Goal: Check status

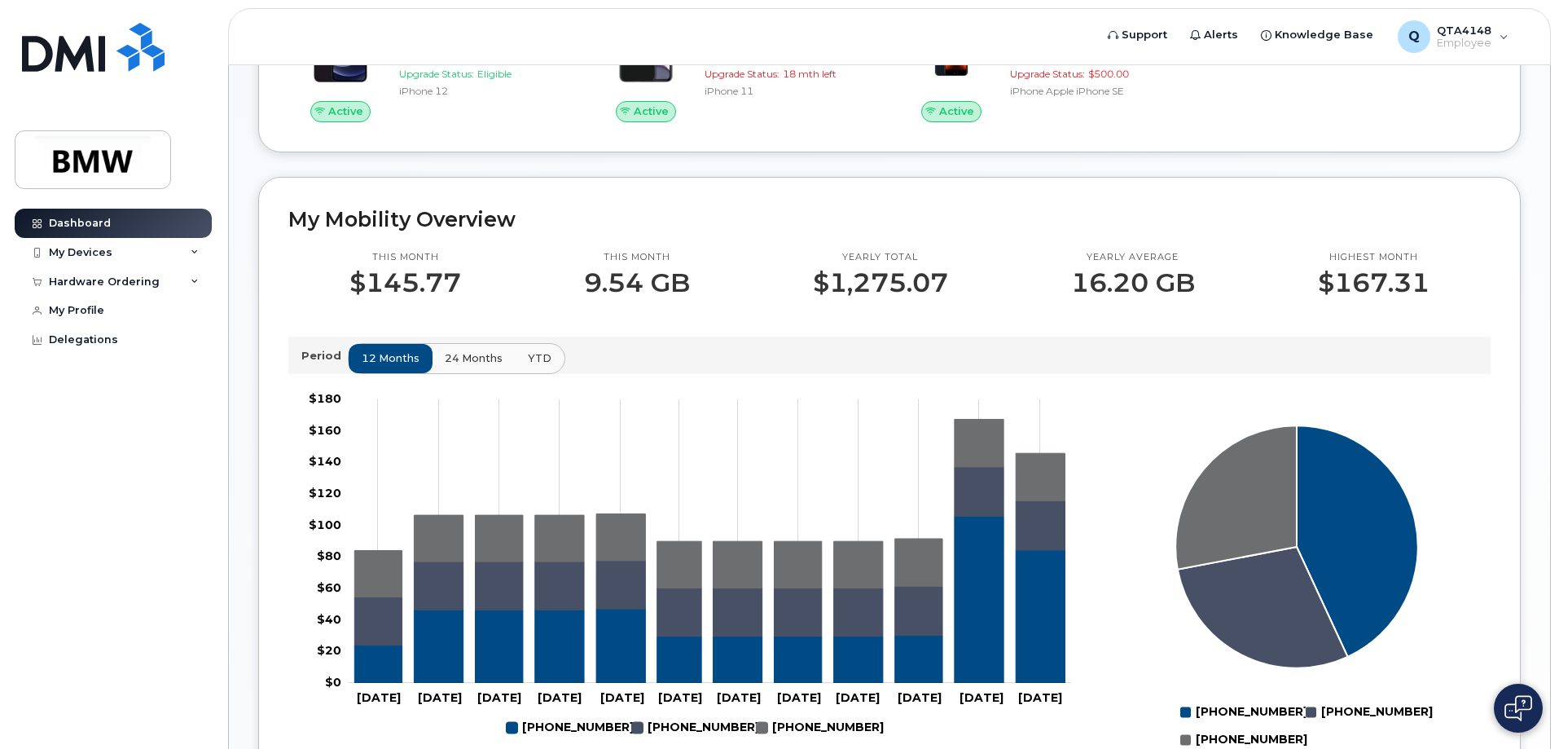
scroll to position [163, 0]
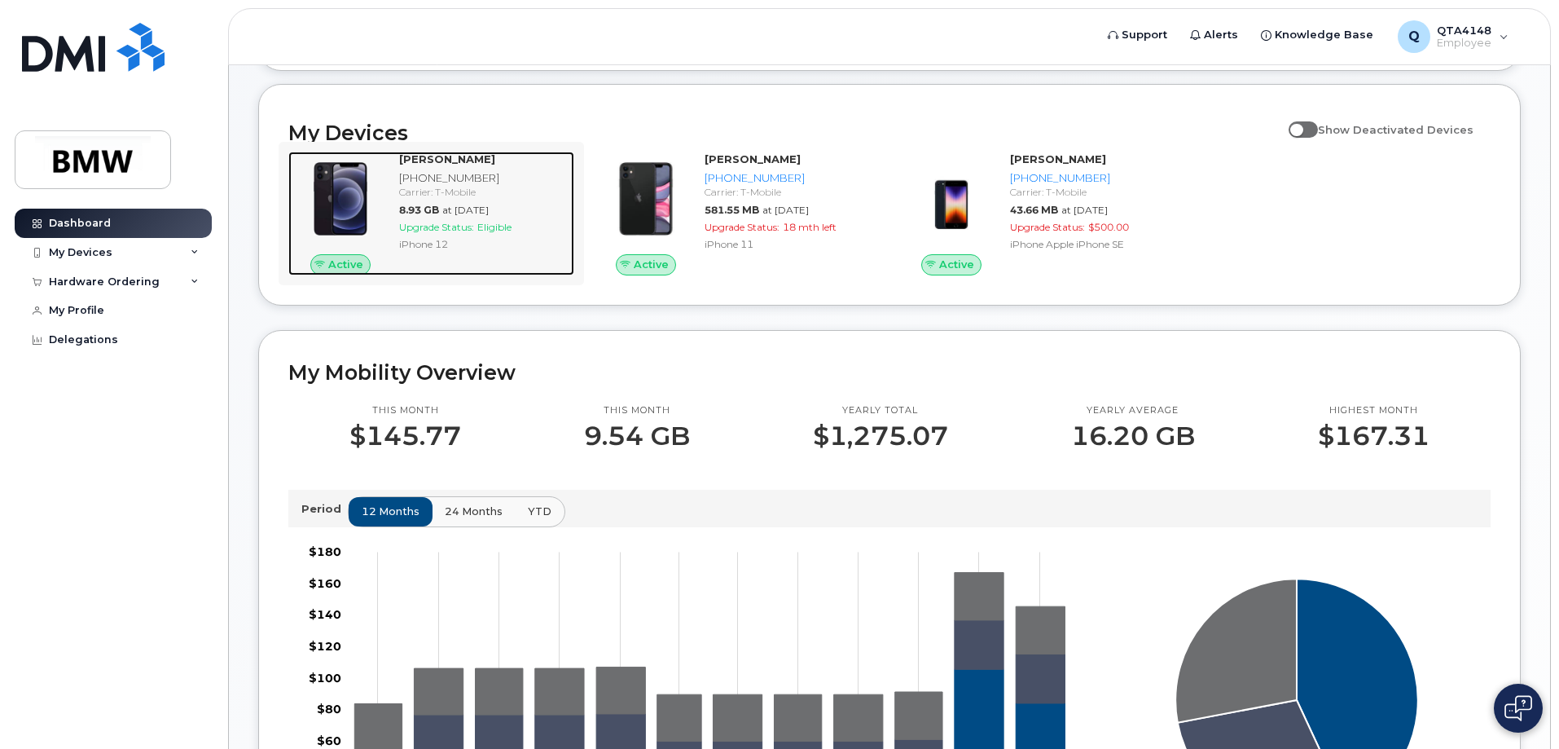
click at [353, 200] on img at bounding box center [340, 199] width 78 height 78
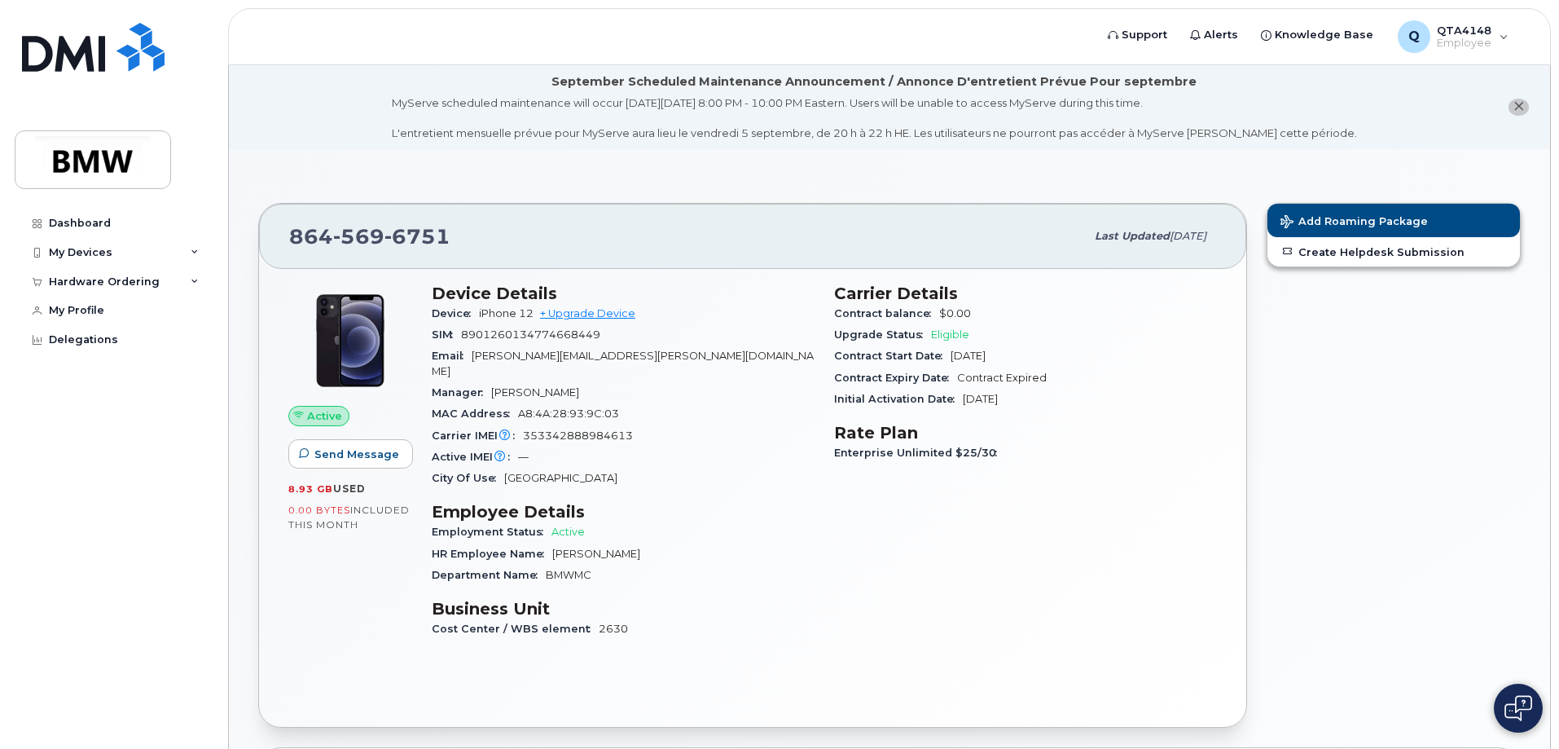
drag, startPoint x: 324, startPoint y: 506, endPoint x: 322, endPoint y: 516, distance: 10.1
click at [323, 506] on span "0.00 Bytes" at bounding box center [319, 509] width 62 height 11
click at [322, 516] on span "0.00 Bytes" at bounding box center [319, 509] width 62 height 11
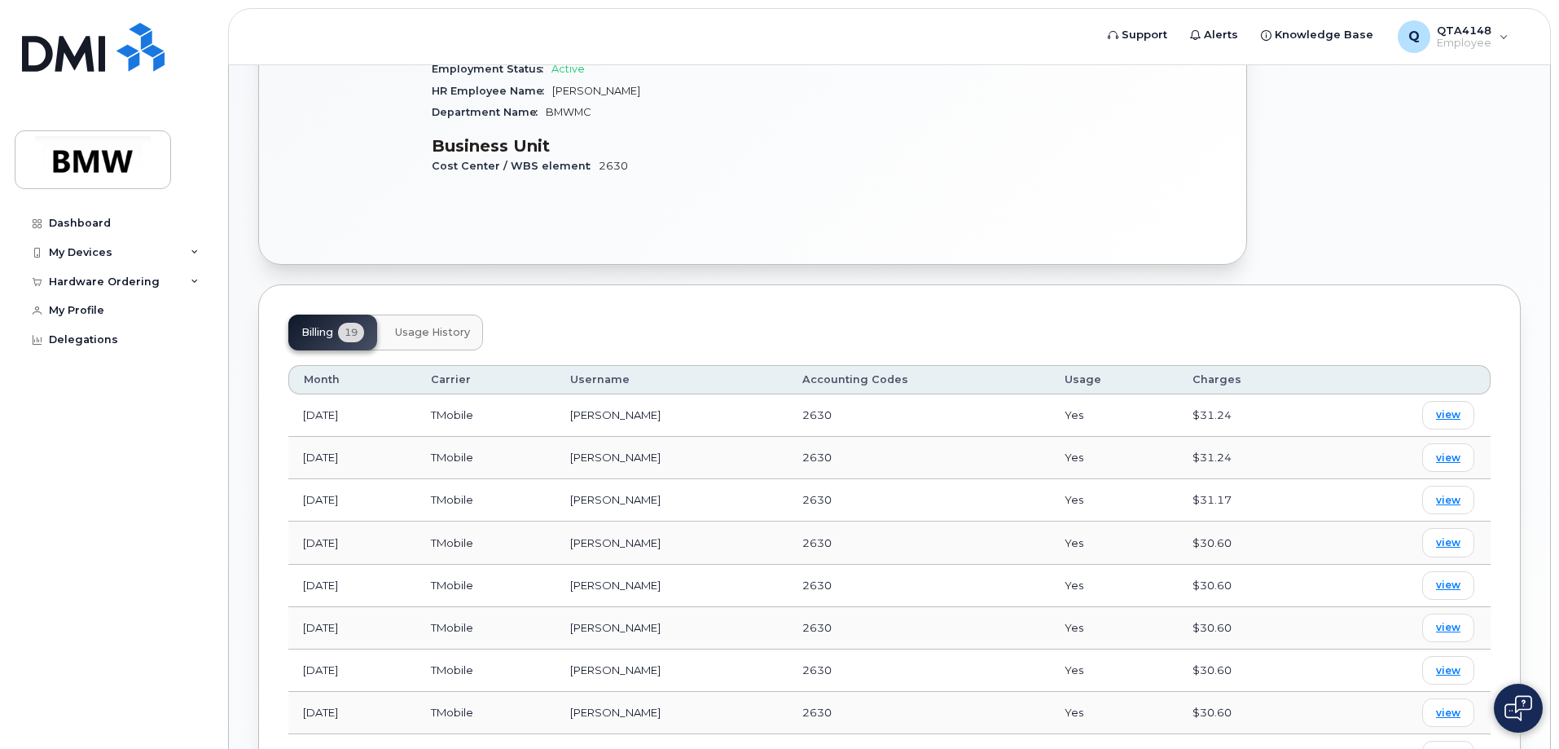
scroll to position [457, 0]
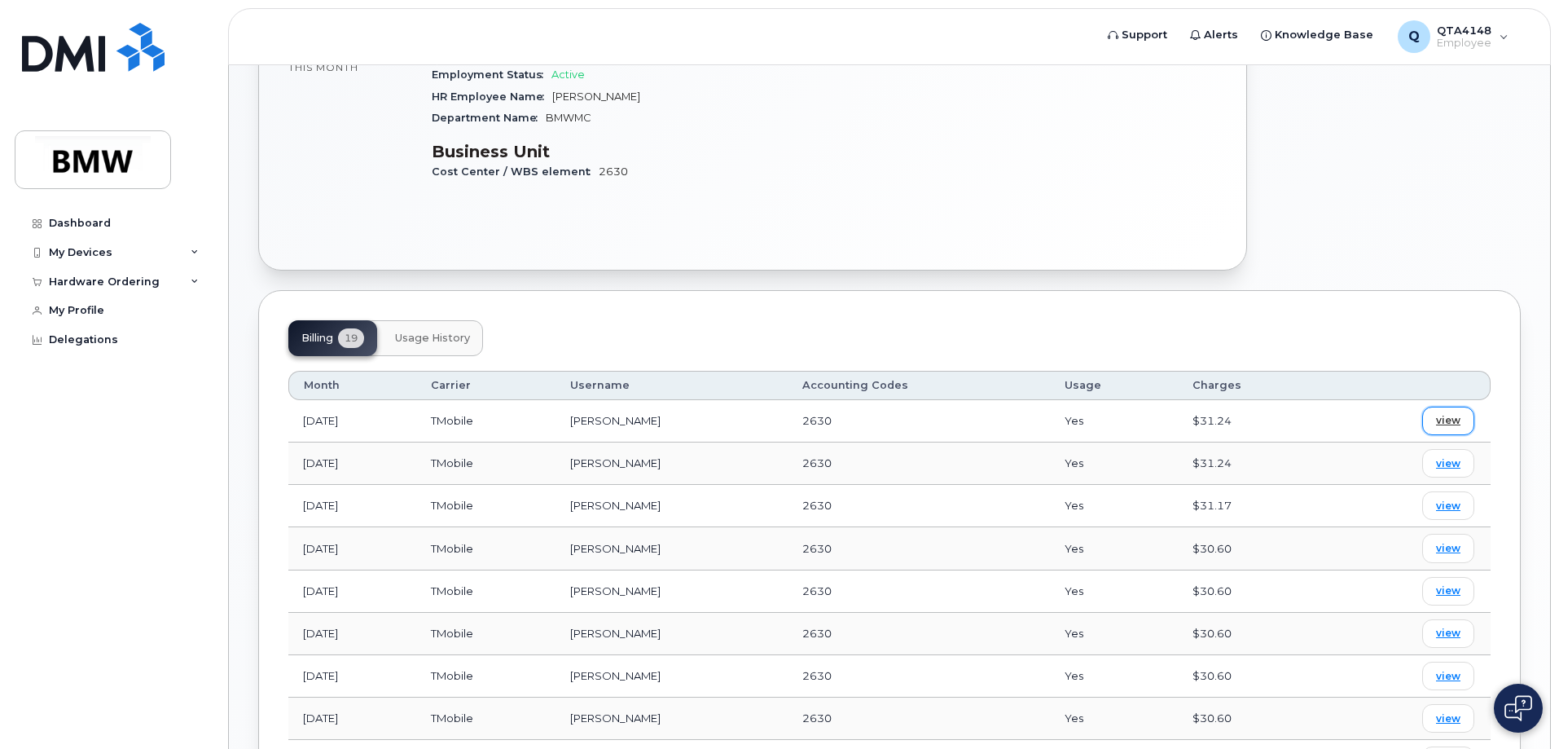
click at [1441, 413] on span "view" at bounding box center [1448, 420] width 24 height 15
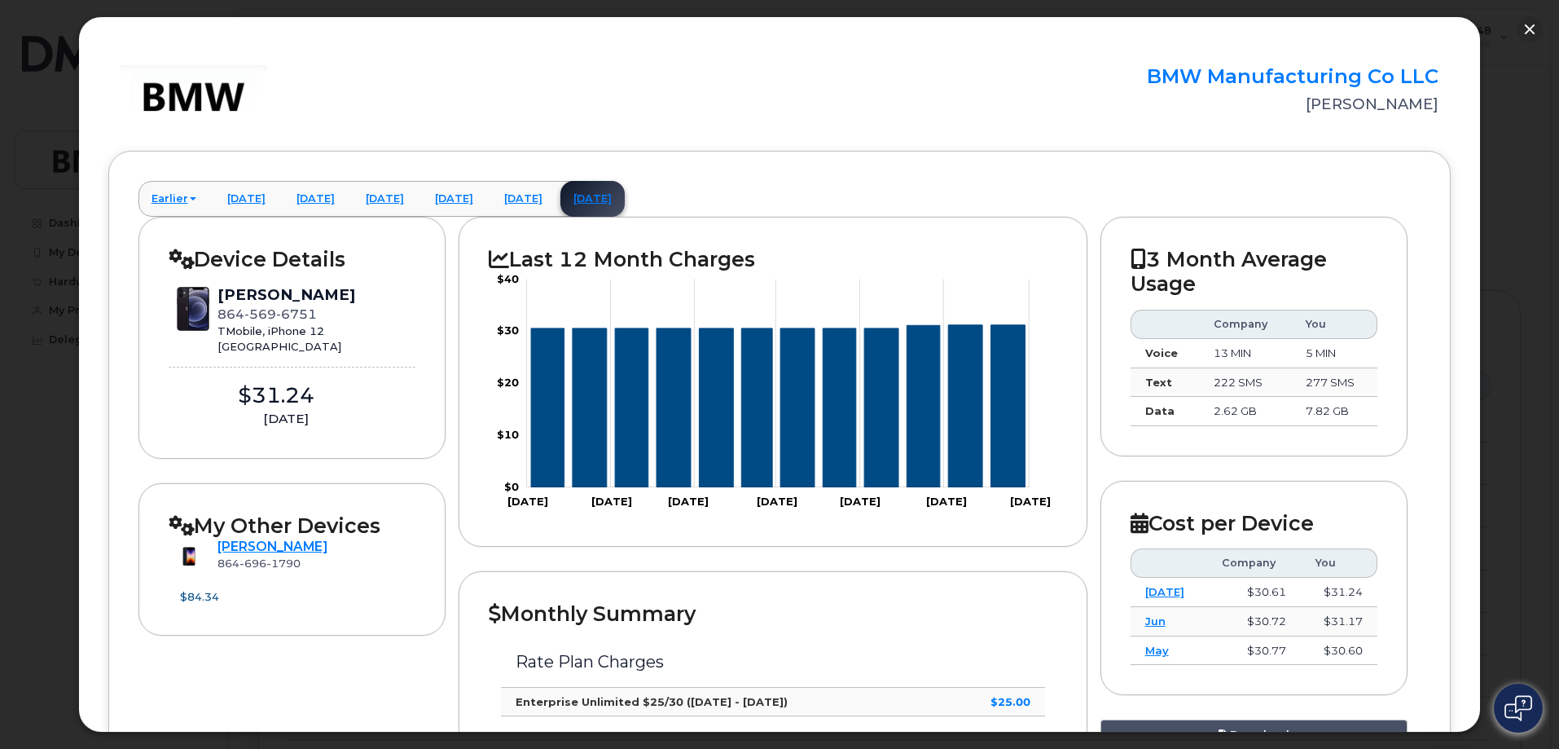
scroll to position [0, 0]
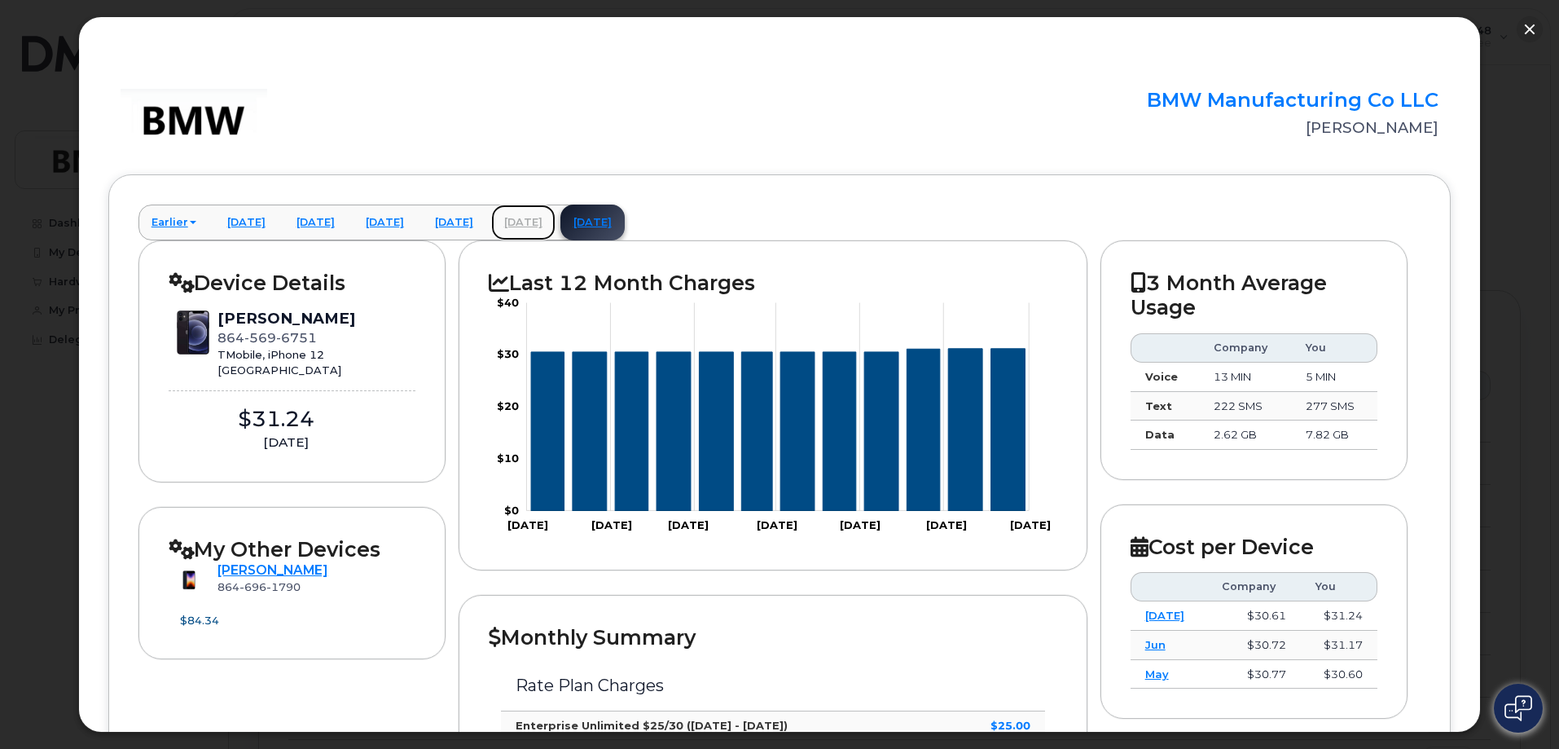
click at [556, 222] on link "[DATE]" at bounding box center [523, 222] width 64 height 36
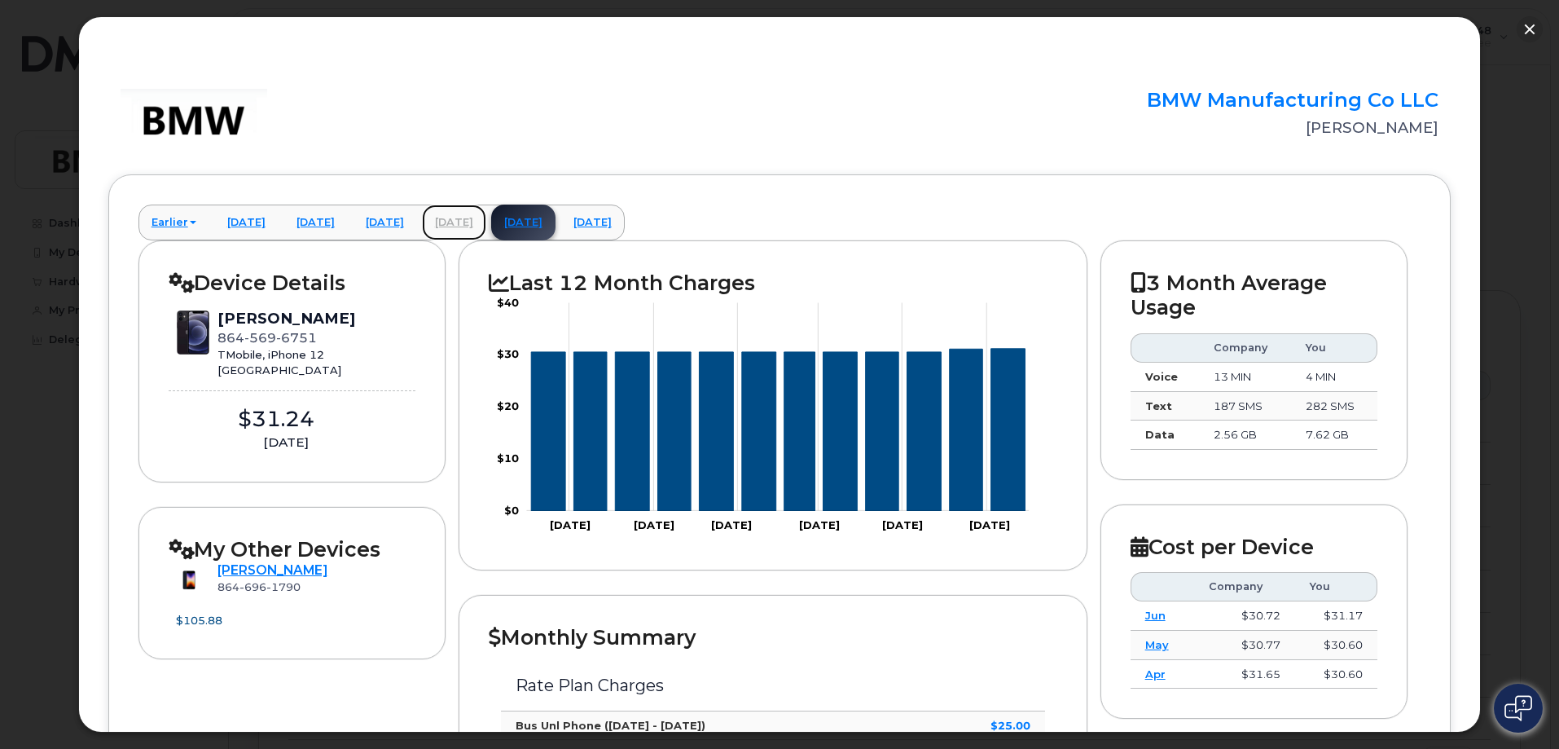
click at [486, 222] on link "[DATE]" at bounding box center [454, 222] width 64 height 36
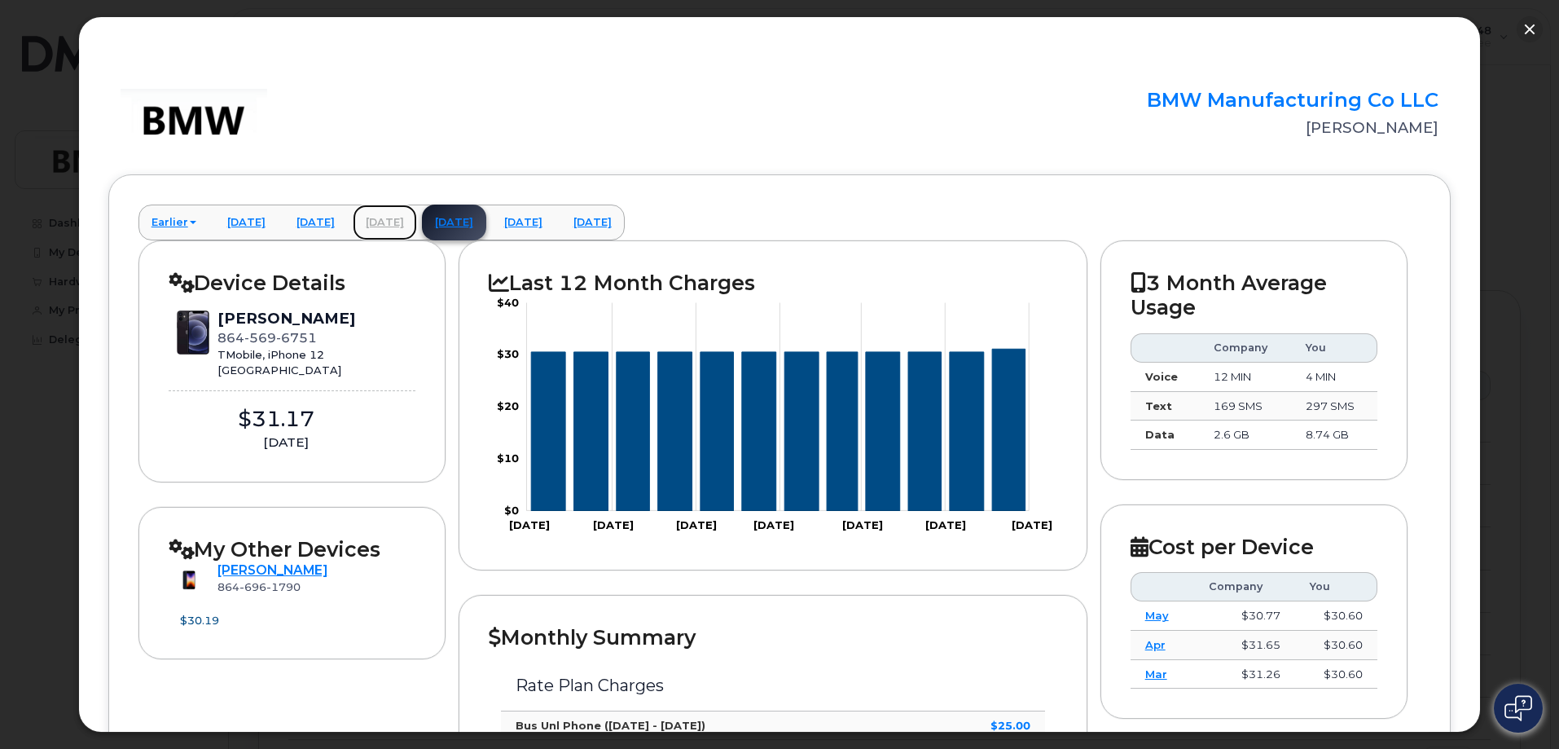
click at [417, 218] on link "[DATE]" at bounding box center [385, 222] width 64 height 36
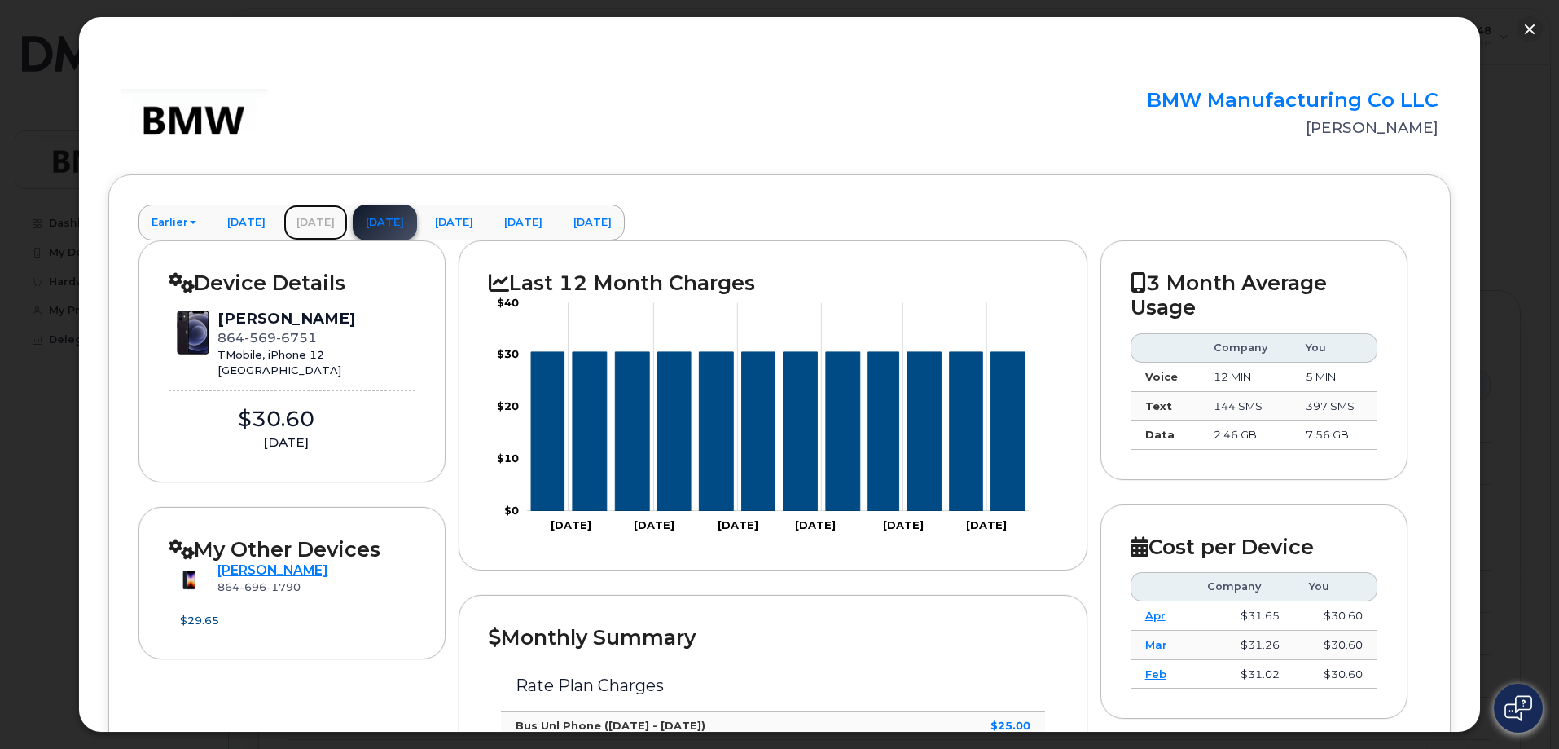
click at [348, 222] on link "[DATE]" at bounding box center [316, 222] width 64 height 36
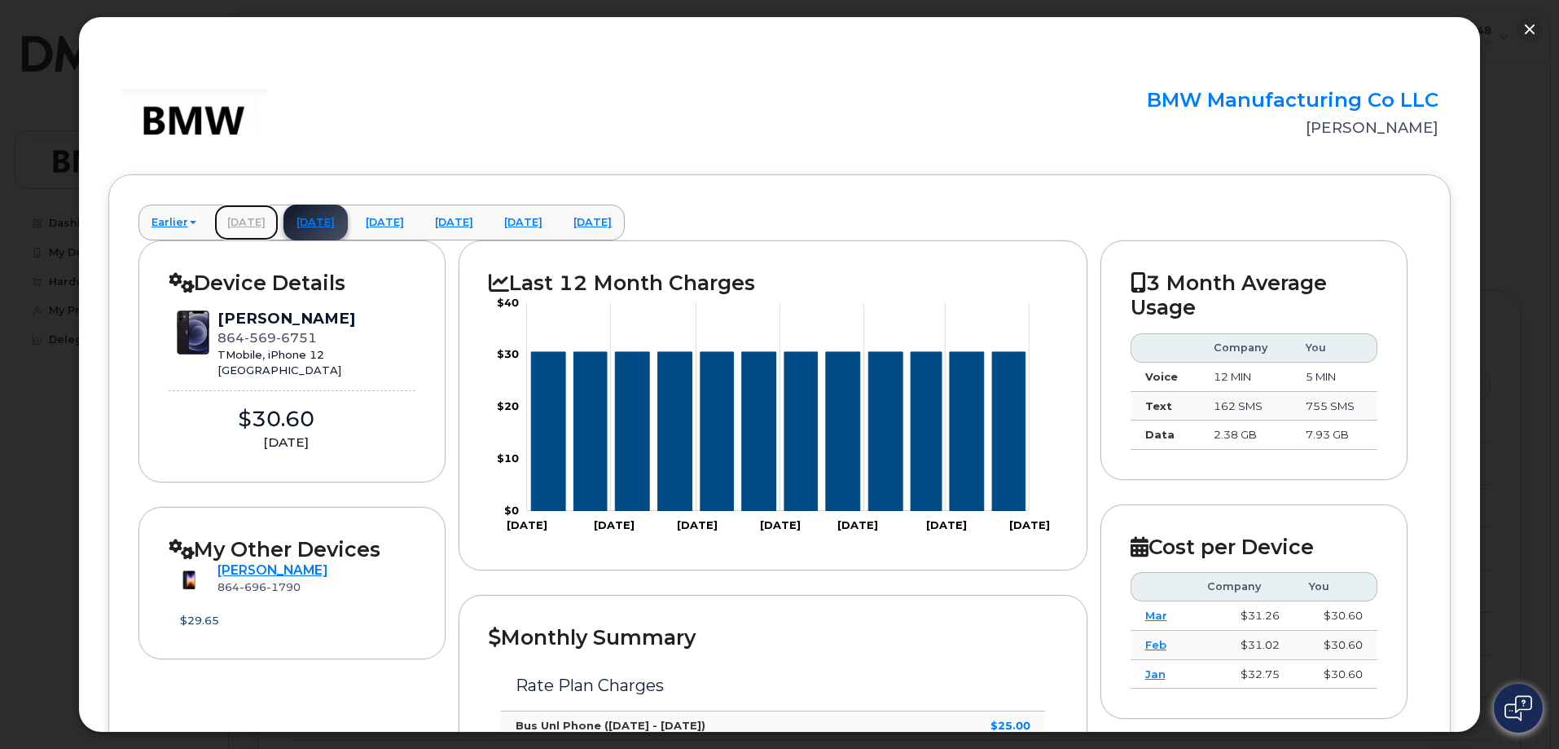
click at [271, 227] on link "[DATE]" at bounding box center [246, 222] width 64 height 36
